Goal: Transaction & Acquisition: Purchase product/service

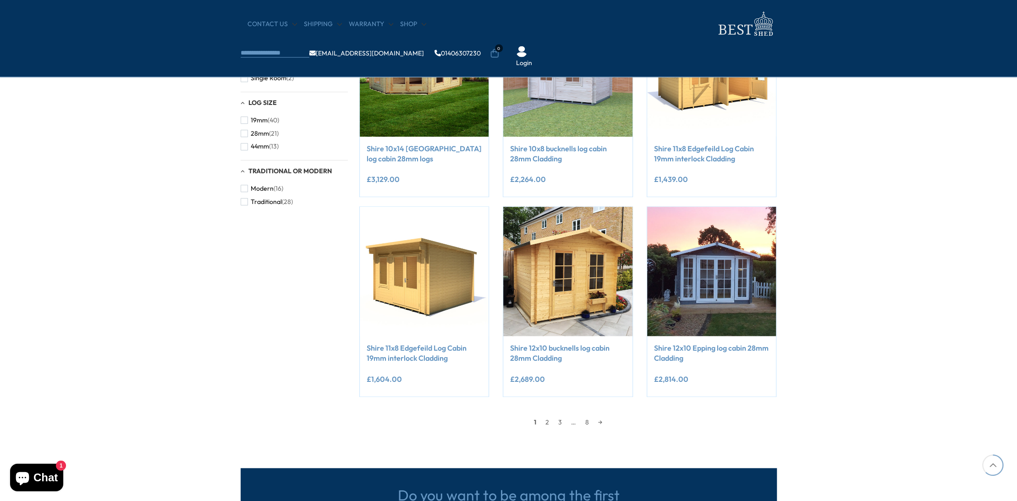
scroll to position [667, 0]
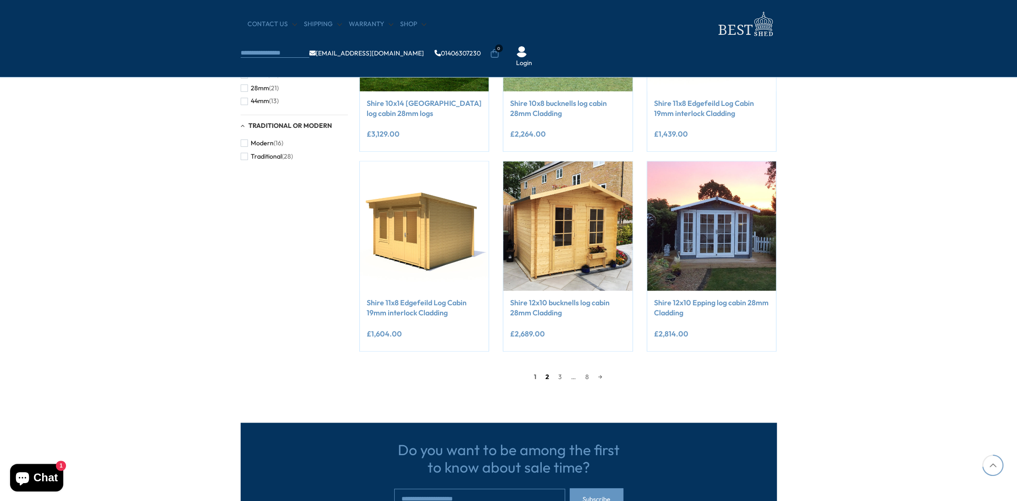
click at [545, 377] on link "2" at bounding box center [547, 377] width 13 height 14
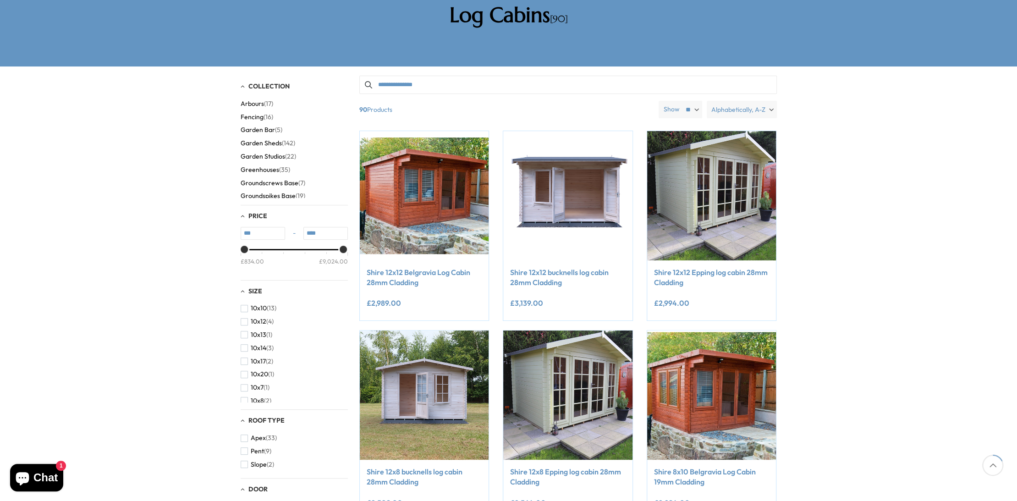
scroll to position [175, 0]
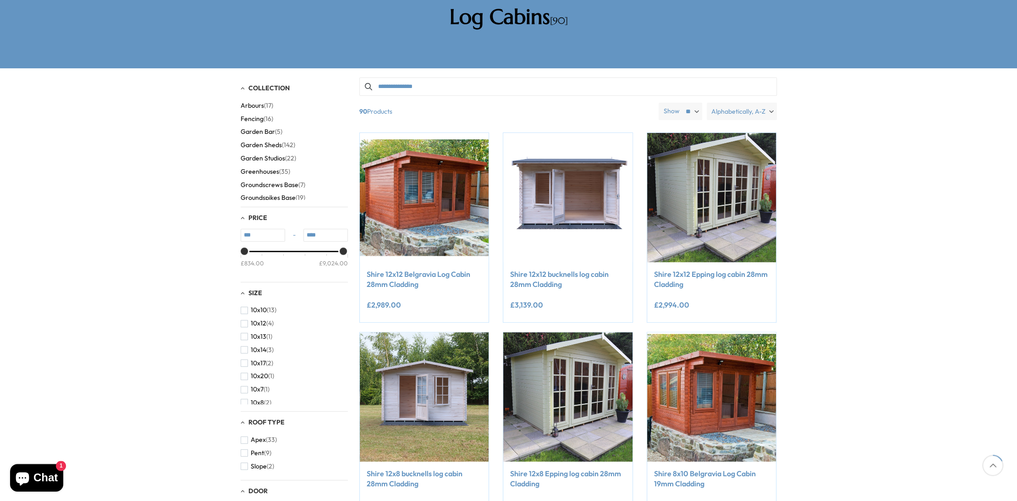
click at [681, 103] on select "** ** **" at bounding box center [691, 111] width 21 height 17
select select "**"
click option "**" at bounding box center [0, 0] width 0 height 0
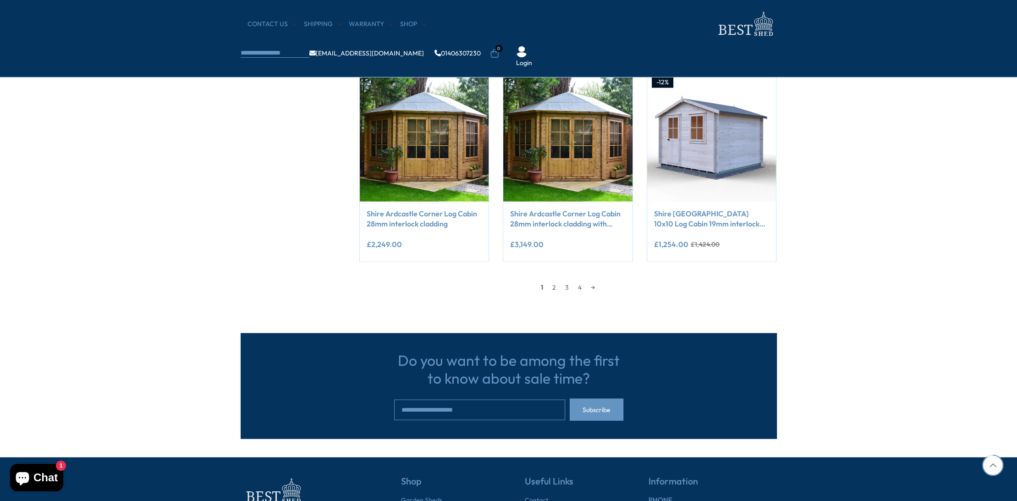
scroll to position [1557, 0]
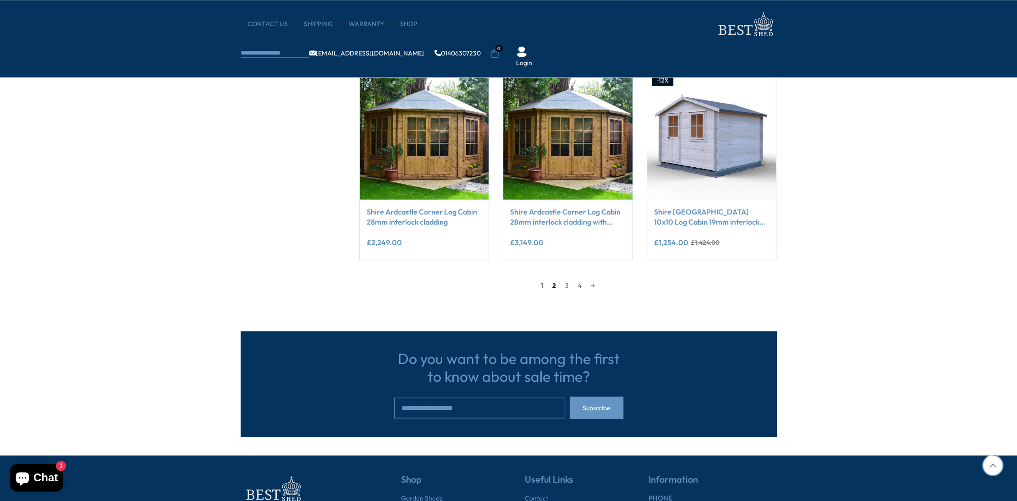
click at [555, 283] on link "2" at bounding box center [554, 285] width 13 height 14
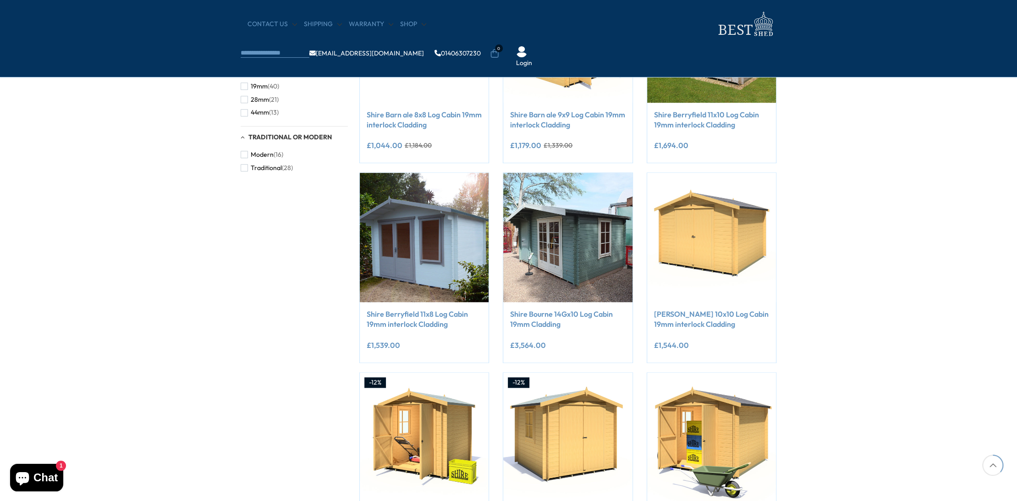
scroll to position [699, 0]
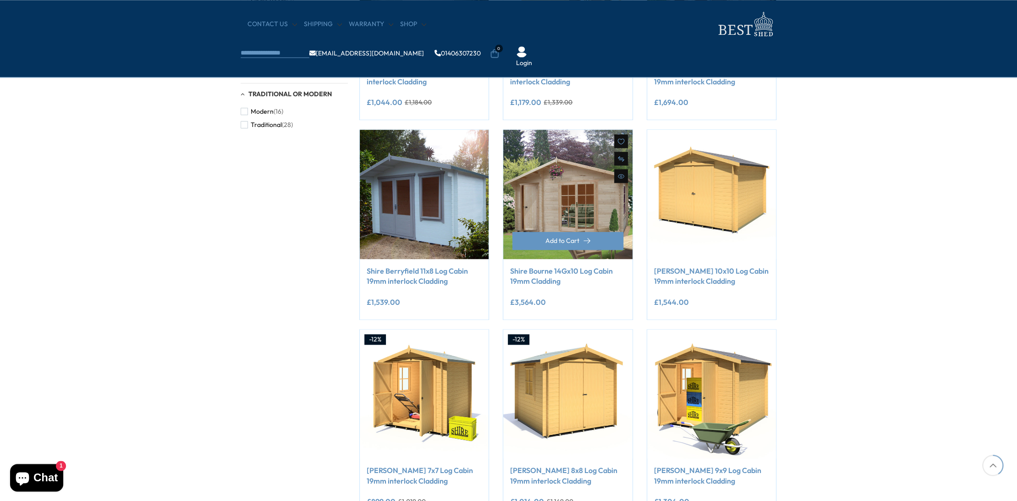
click at [564, 213] on img at bounding box center [567, 194] width 129 height 129
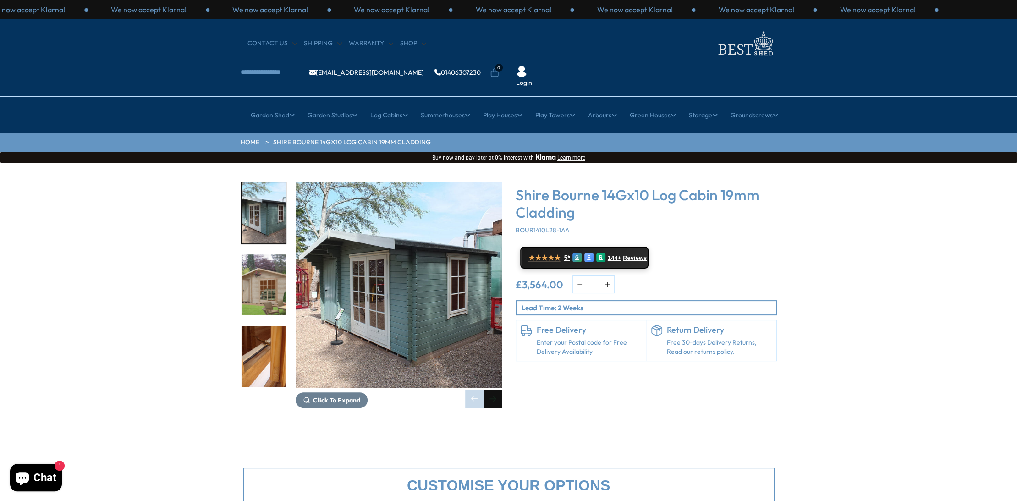
click at [493, 390] on div "Next slide" at bounding box center [493, 399] width 18 height 18
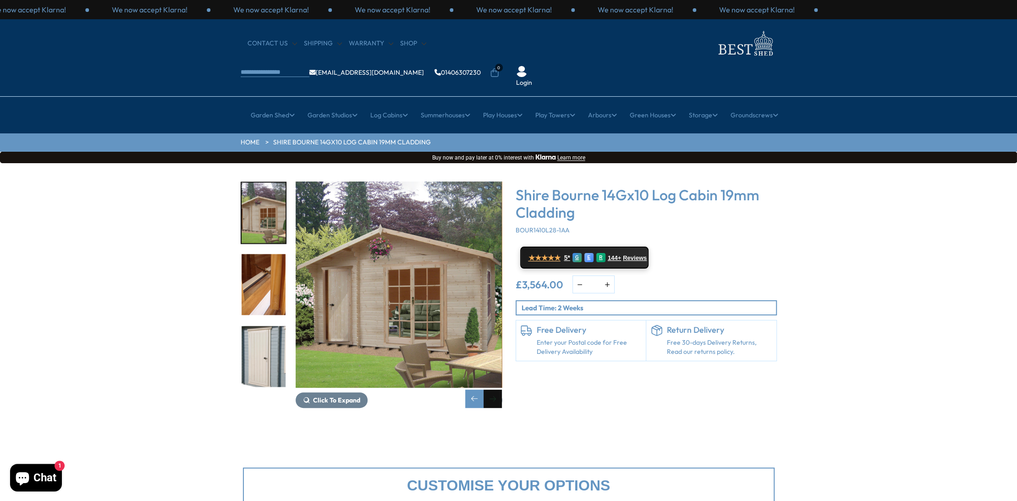
click at [493, 390] on div "Next slide" at bounding box center [493, 399] width 18 height 18
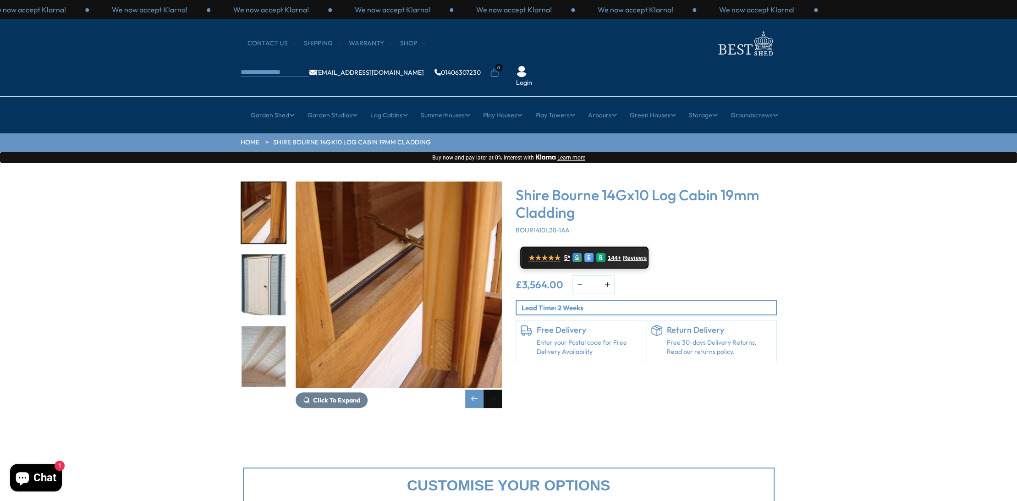
click at [493, 390] on div "Next slide" at bounding box center [493, 399] width 18 height 18
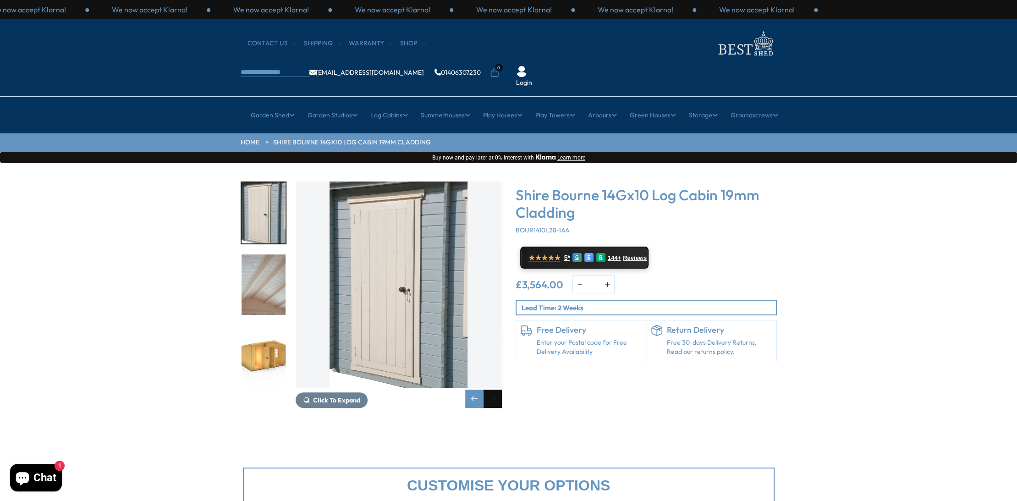
click at [491, 390] on div "Next slide" at bounding box center [493, 399] width 18 height 18
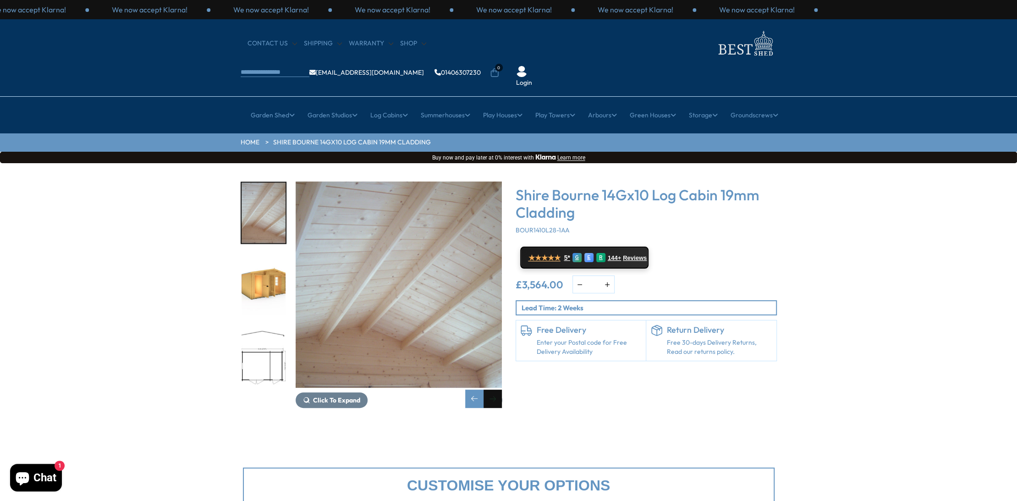
click at [491, 390] on div "Next slide" at bounding box center [493, 399] width 18 height 18
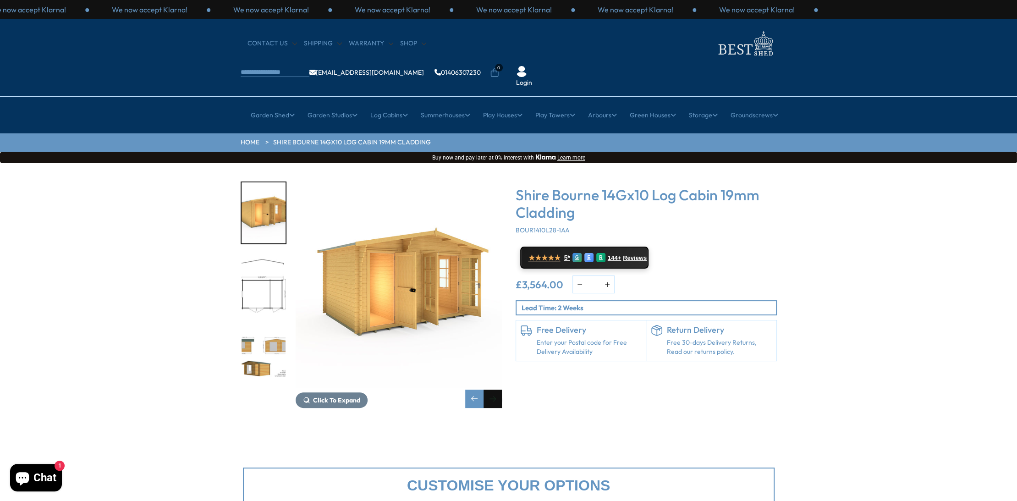
click at [491, 390] on div "Next slide" at bounding box center [493, 399] width 18 height 18
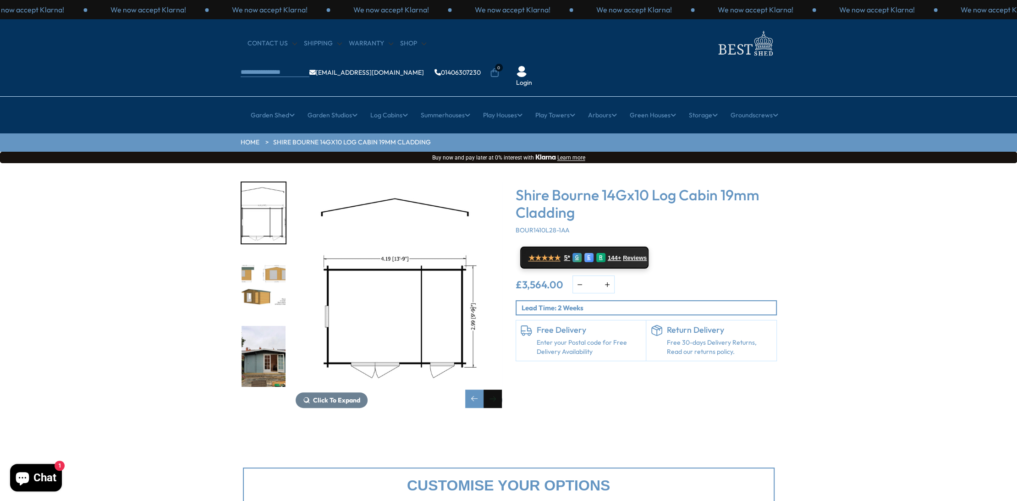
click at [491, 390] on div "Next slide" at bounding box center [493, 399] width 18 height 18
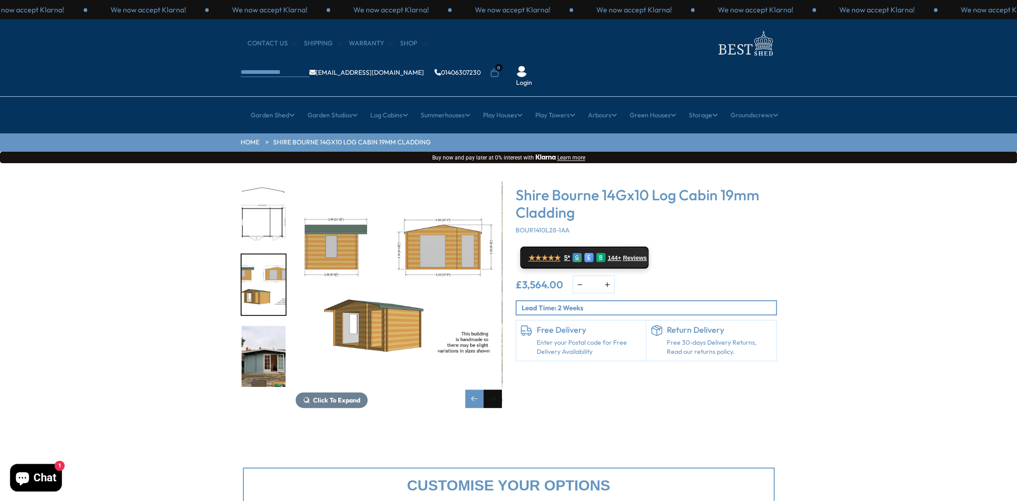
click at [491, 390] on div "Next slide" at bounding box center [493, 399] width 18 height 18
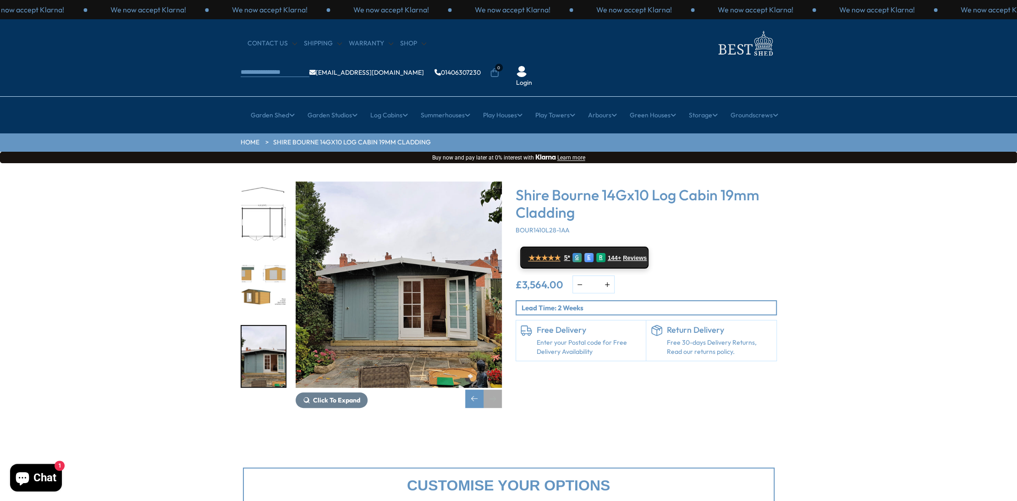
click at [491, 390] on div "Next slide" at bounding box center [493, 399] width 18 height 18
